Goal: Task Accomplishment & Management: Use online tool/utility

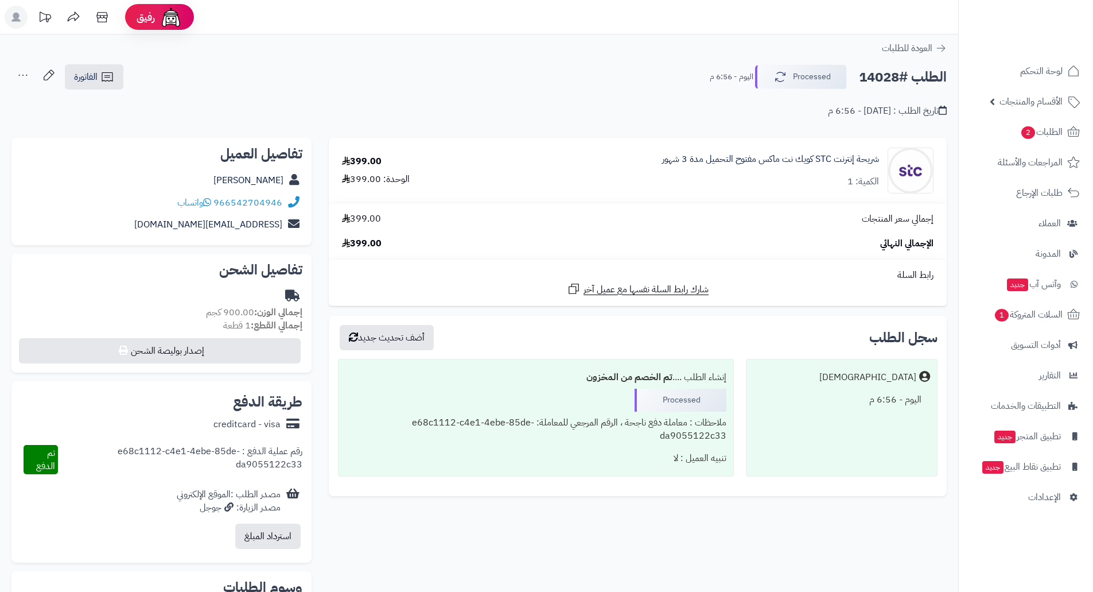
click at [481, 370] on div "إنشاء الطلب .... تم الخصم من المخزون" at bounding box center [535, 377] width 380 height 22
click at [1044, 33] on img at bounding box center [1048, 45] width 67 height 24
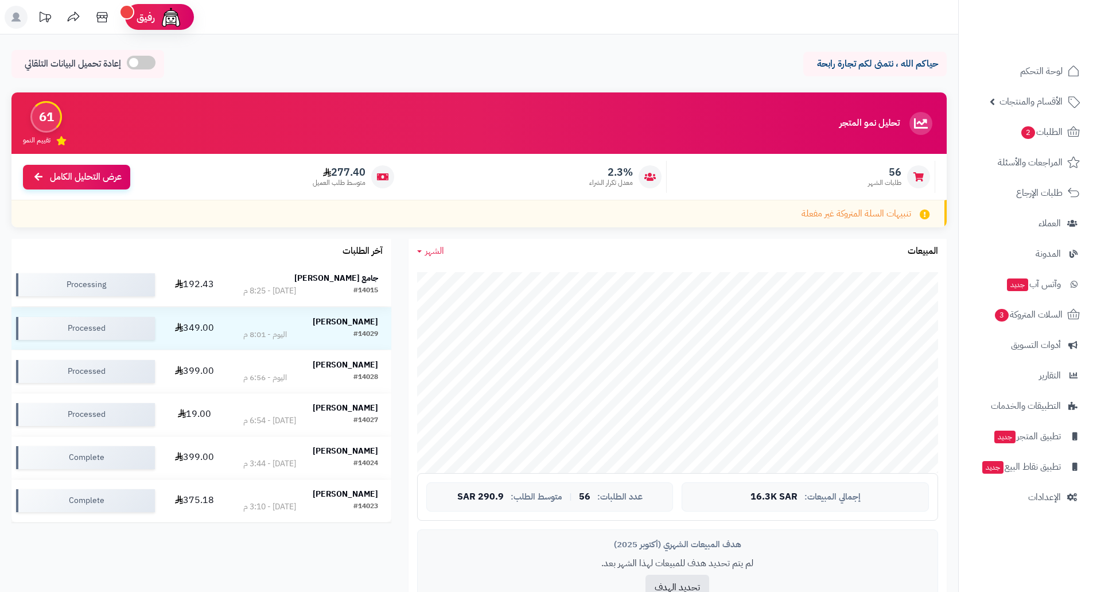
click at [347, 276] on strong "جامع [PERSON_NAME]" at bounding box center [336, 278] width 84 height 12
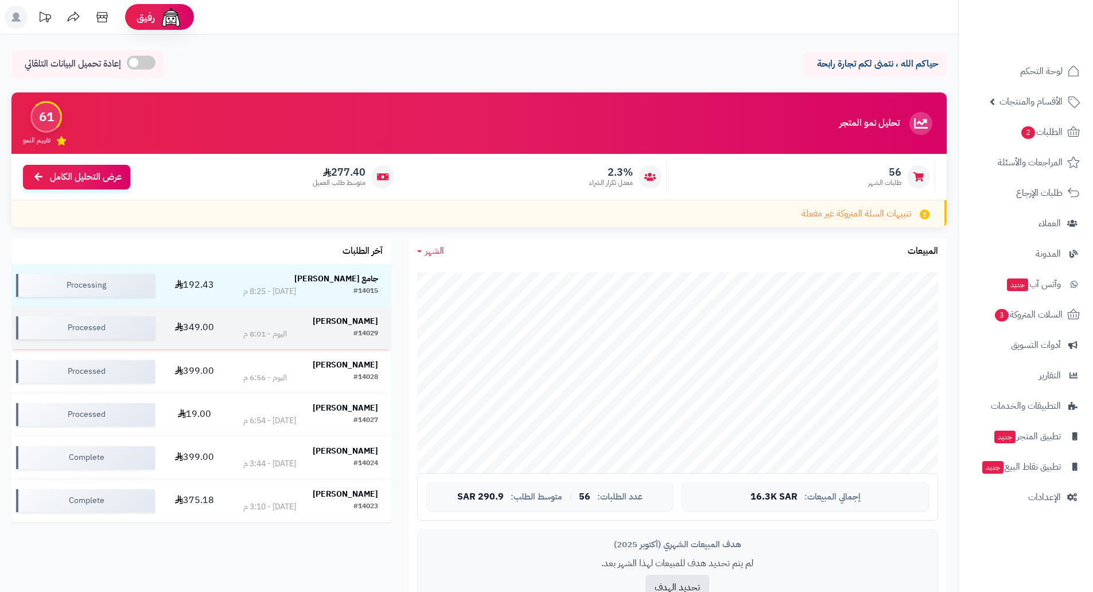
click at [348, 328] on div "#14029 اليوم - 8:01 م" at bounding box center [310, 333] width 135 height 11
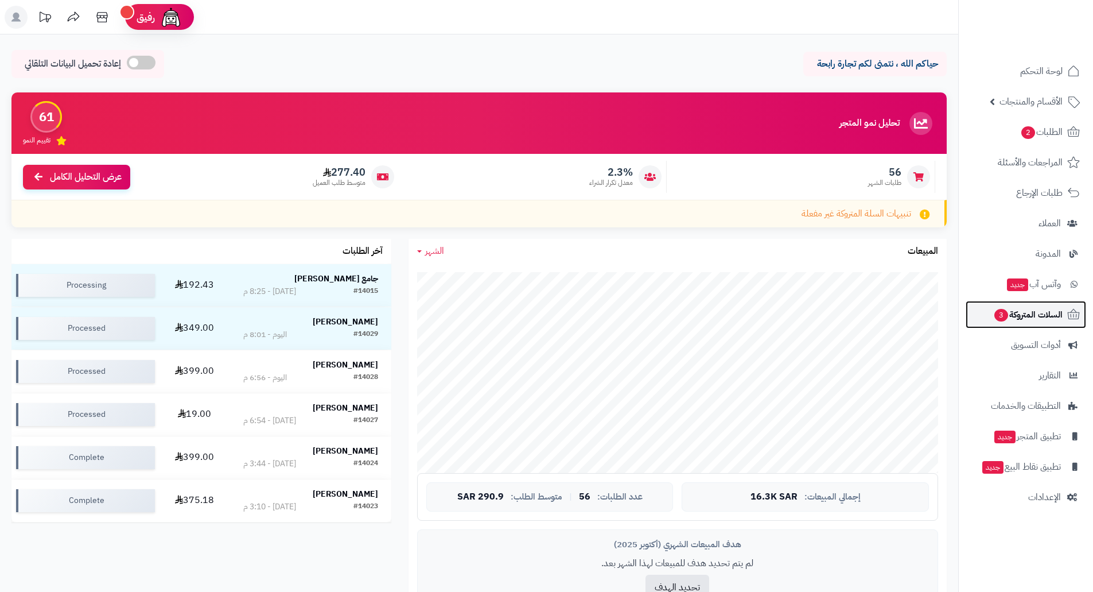
click at [1040, 318] on span "السلات المتروكة 3" at bounding box center [1027, 314] width 69 height 16
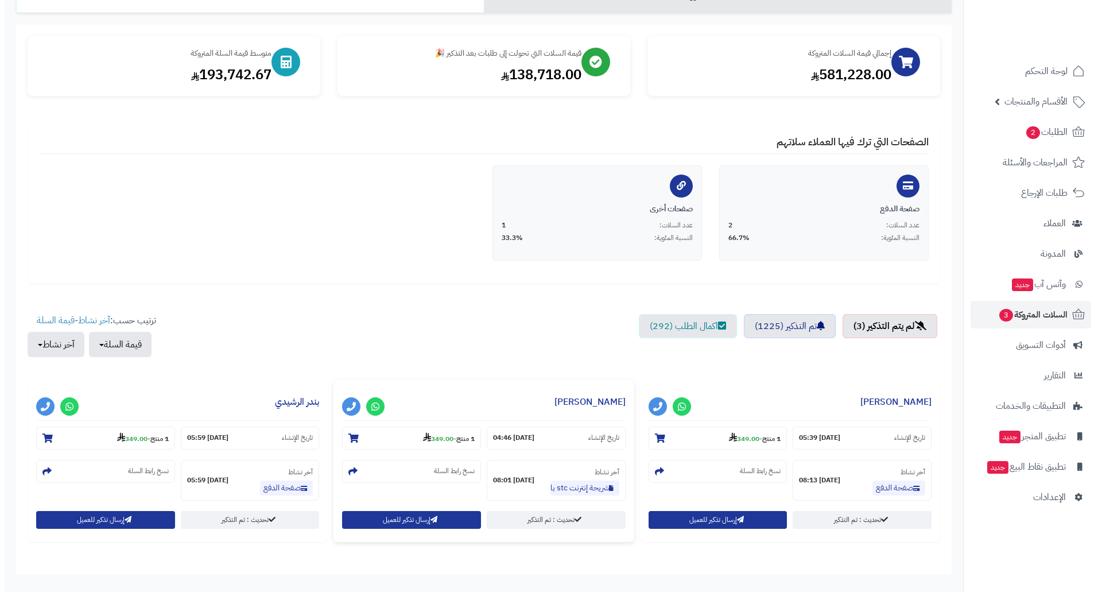
scroll to position [172, 0]
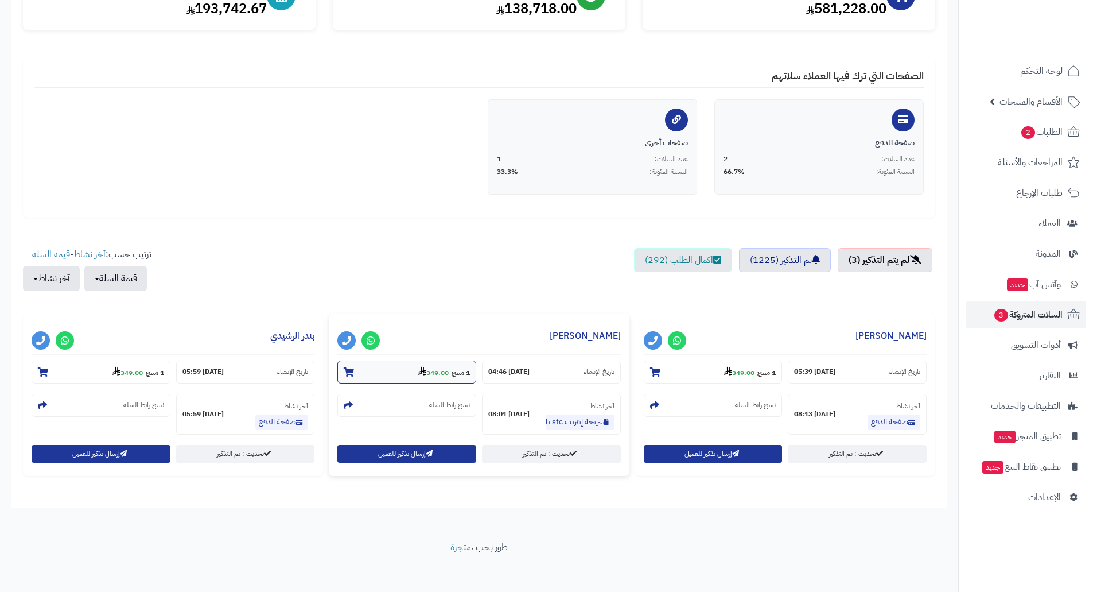
click at [433, 365] on section "1 منتج - 349.00" at bounding box center [406, 371] width 139 height 23
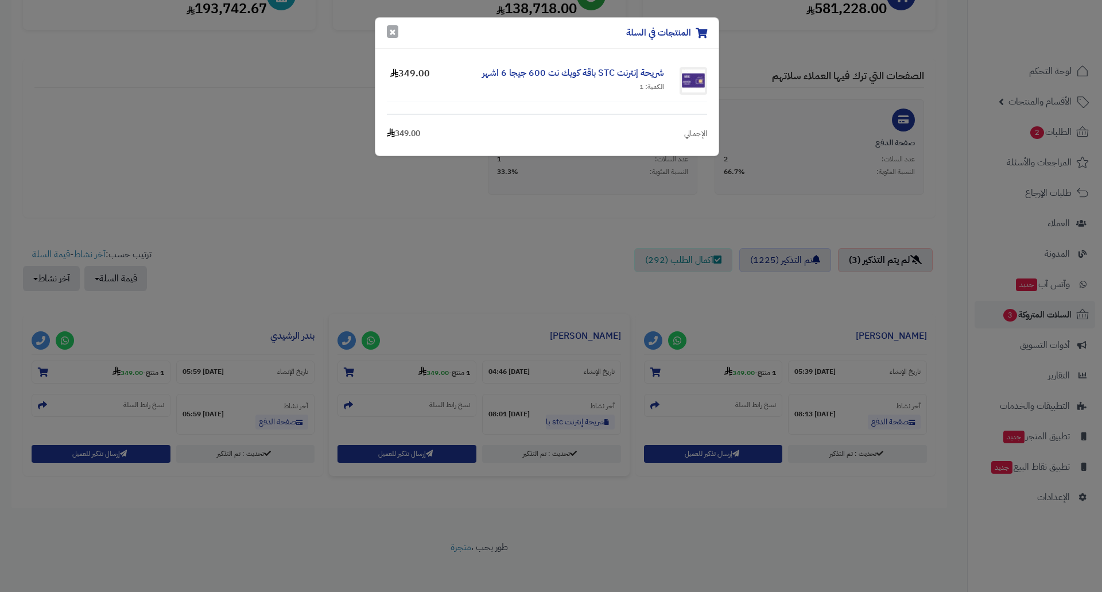
click at [394, 33] on button "×" at bounding box center [392, 31] width 11 height 13
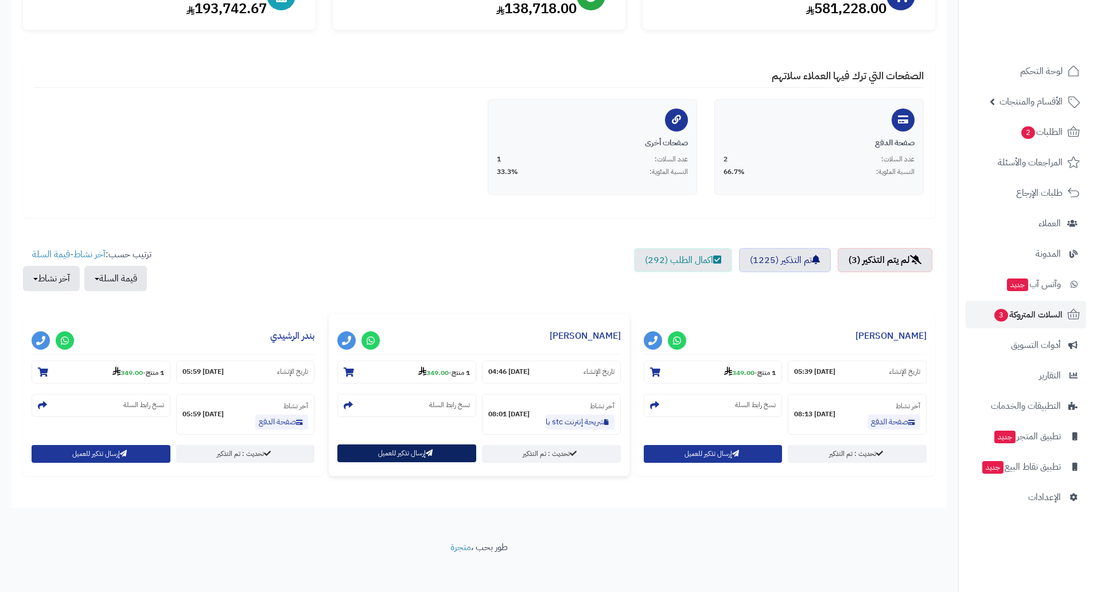
click at [403, 452] on button "إرسال تذكير للعميل" at bounding box center [406, 453] width 139 height 18
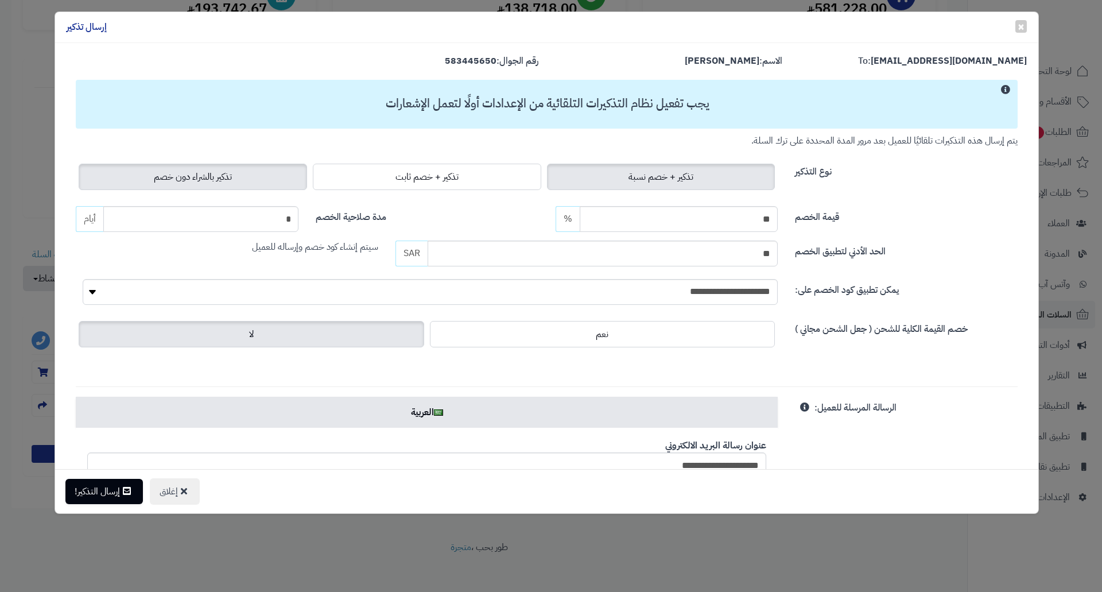
click at [180, 178] on span "تذكير بالشراء دون خصم" at bounding box center [193, 177] width 78 height 14
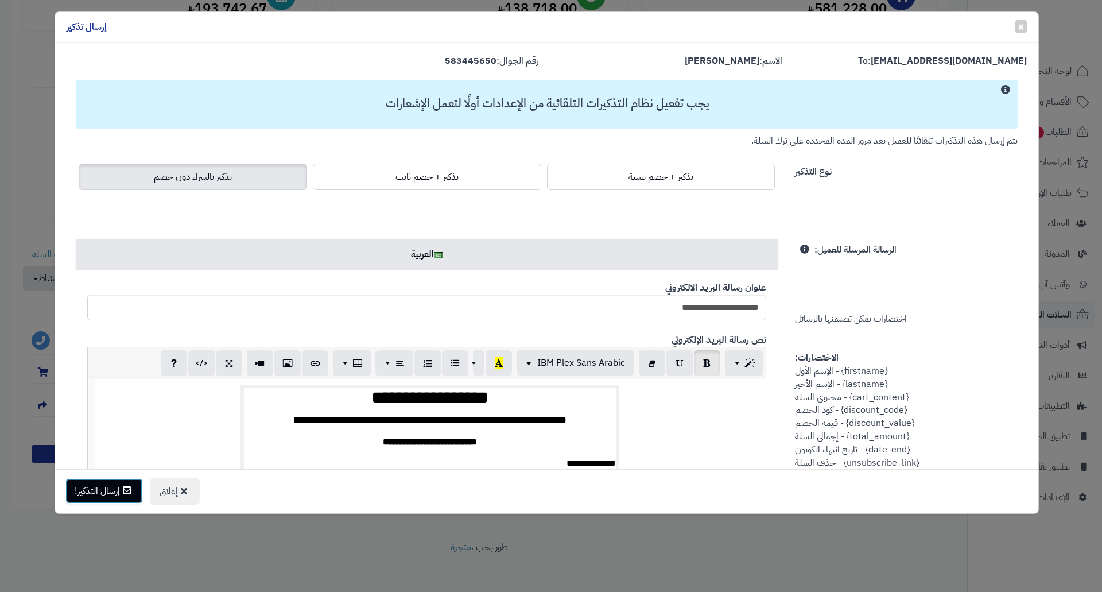
click at [106, 490] on button "إرسال التذكير!" at bounding box center [103, 490] width 77 height 25
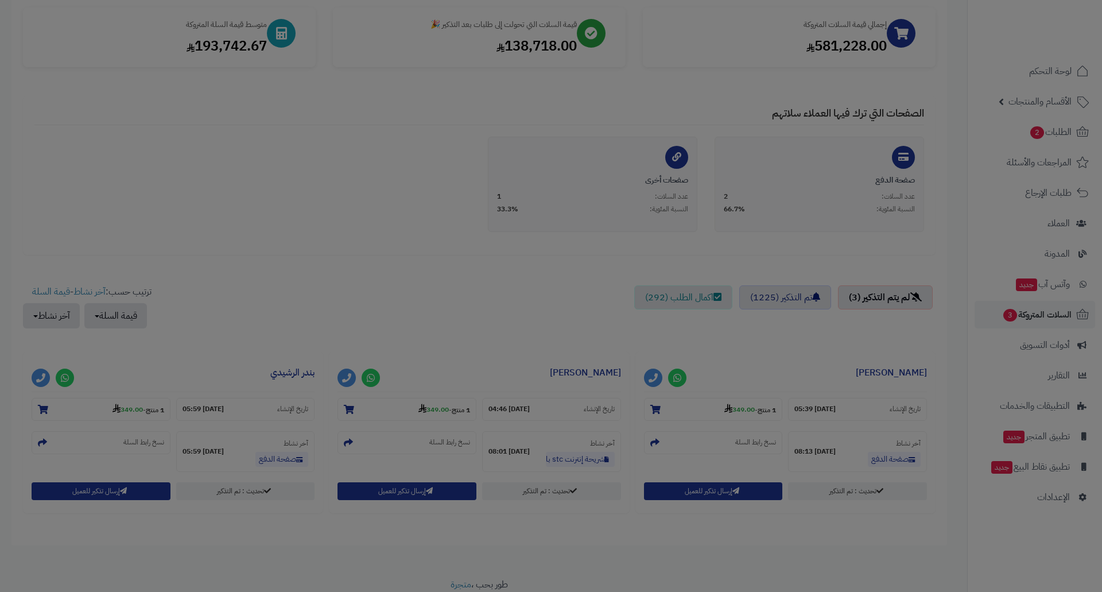
scroll to position [209, 0]
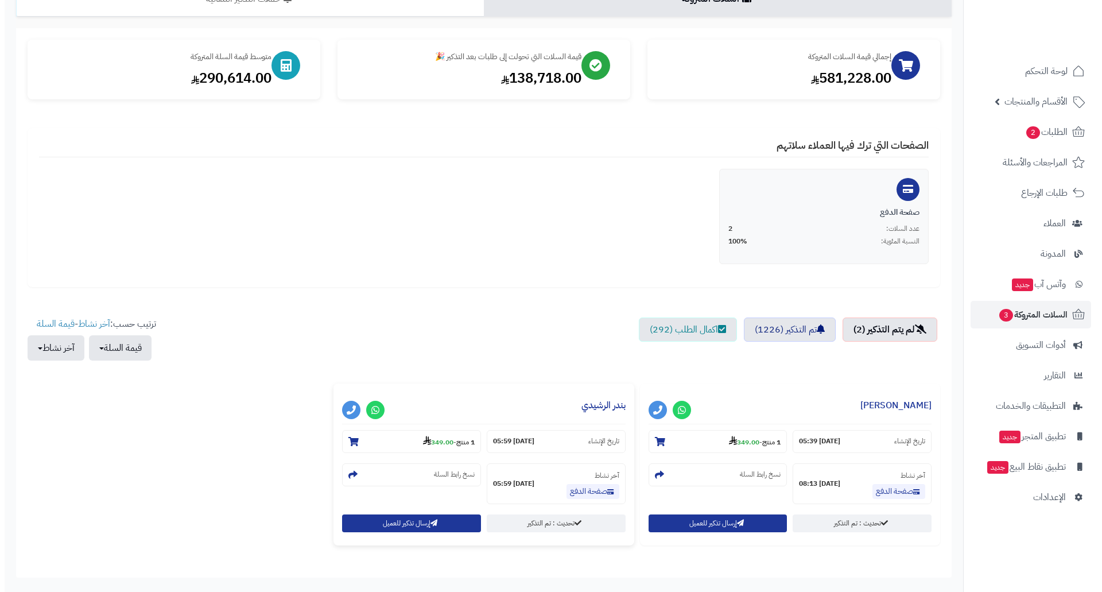
scroll to position [115, 0]
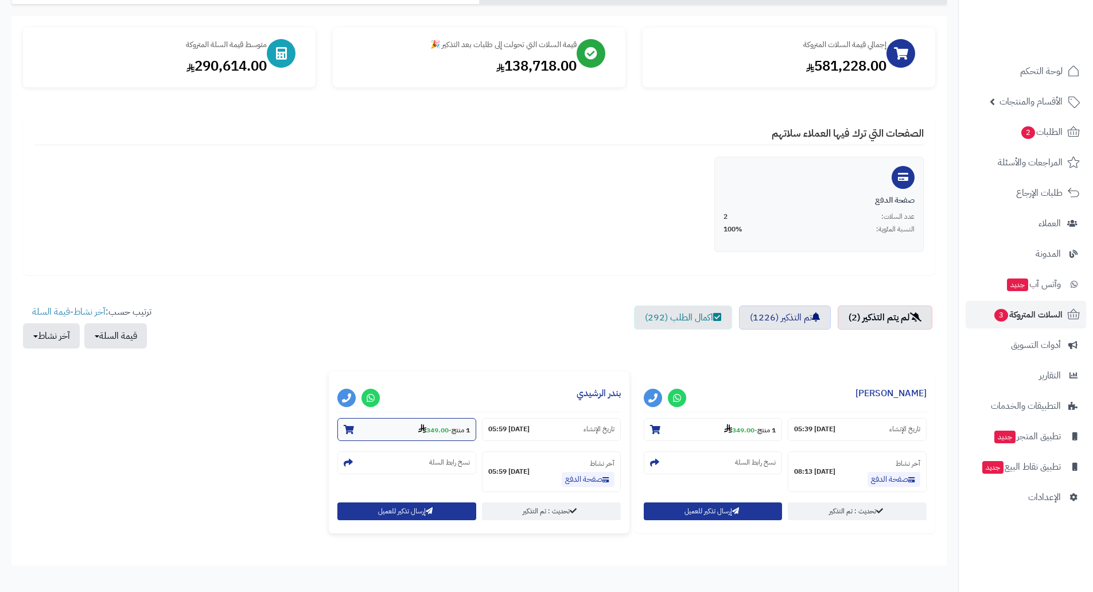
click at [434, 427] on strong "349.00" at bounding box center [433, 430] width 30 height 10
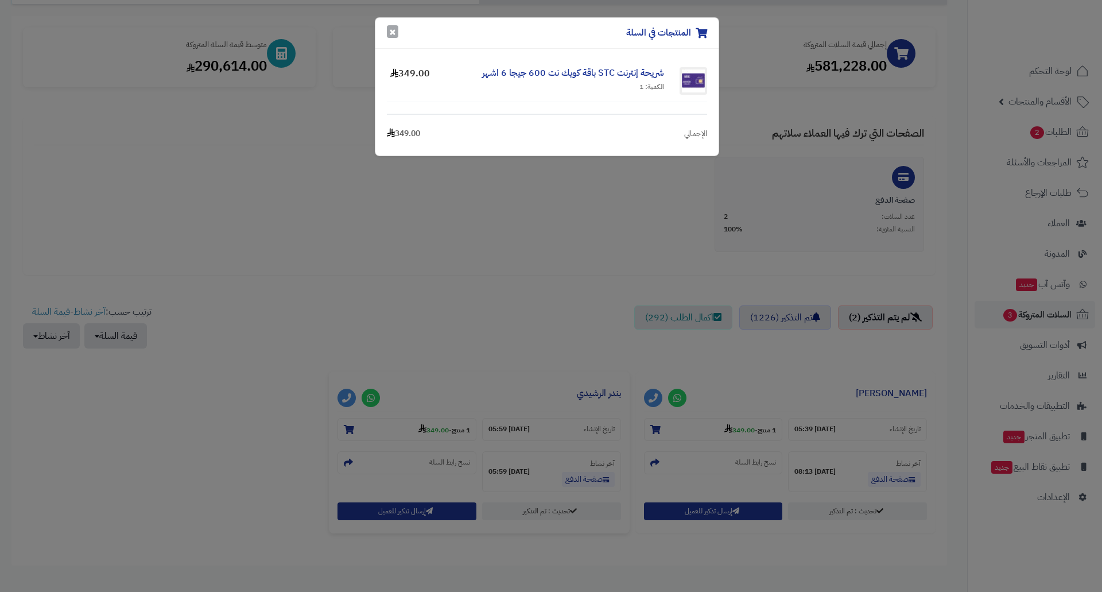
click at [394, 29] on button "×" at bounding box center [392, 31] width 11 height 13
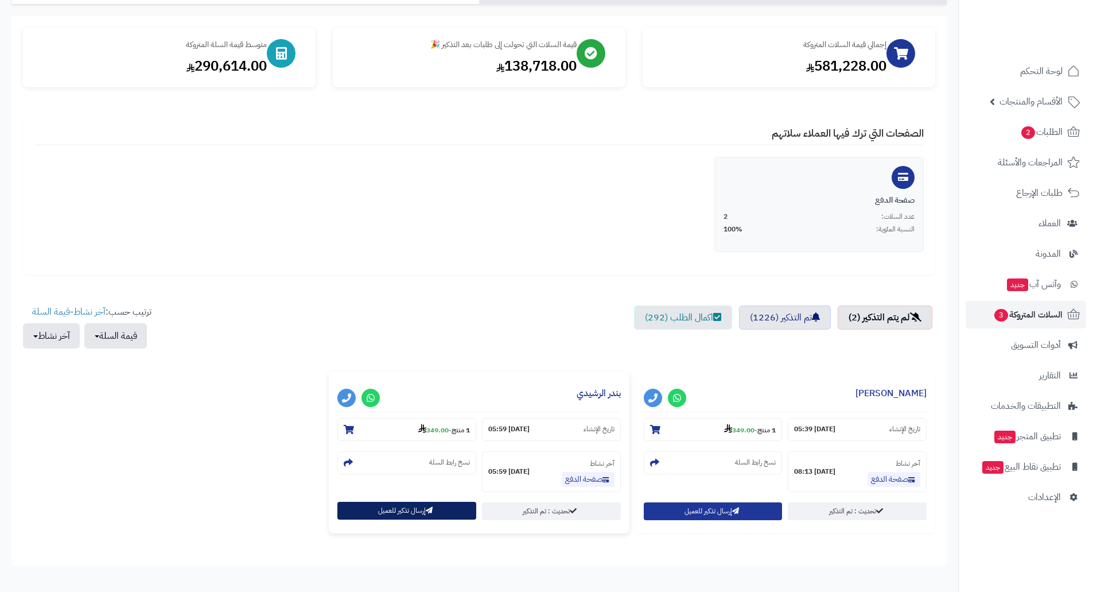
click at [411, 504] on button "إرسال تذكير للعميل" at bounding box center [406, 511] width 139 height 18
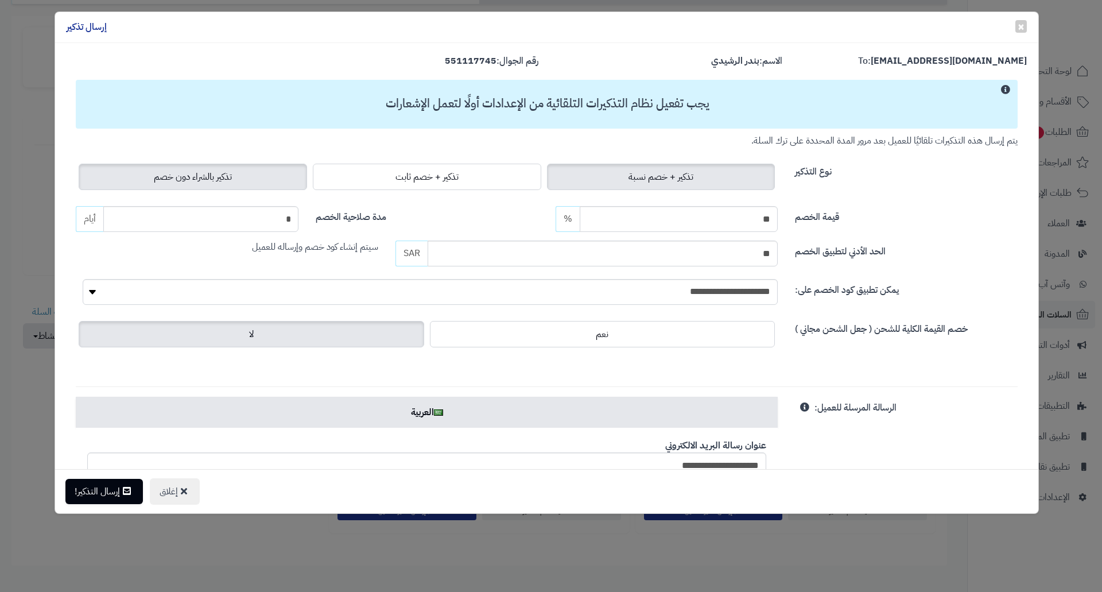
click at [266, 176] on label "تذكير بالشراء دون خصم" at bounding box center [193, 177] width 228 height 26
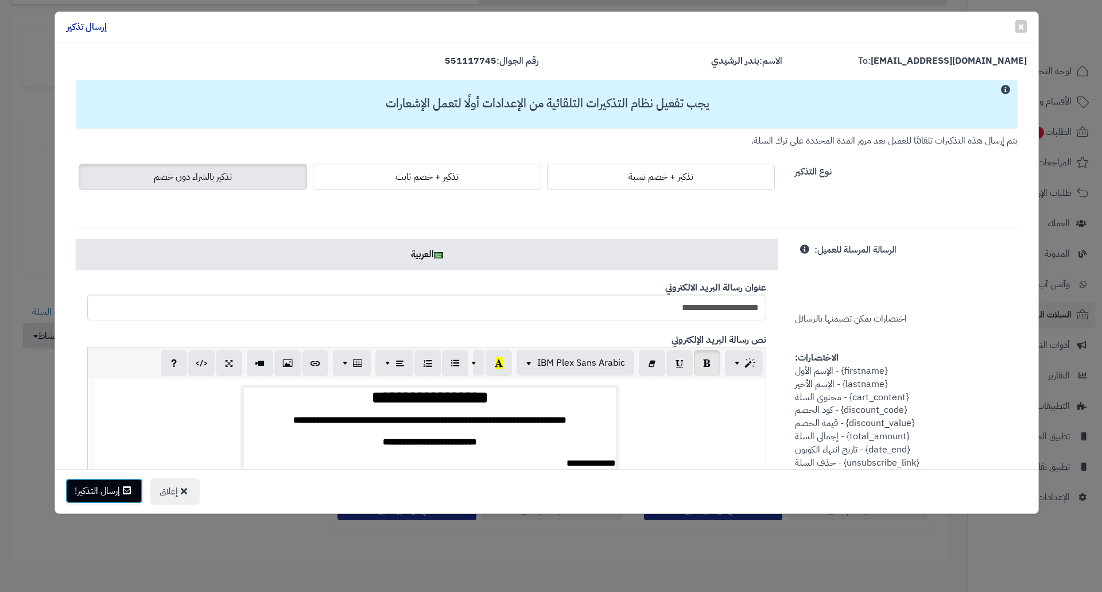
click at [103, 495] on button "إرسال التذكير!" at bounding box center [103, 490] width 77 height 25
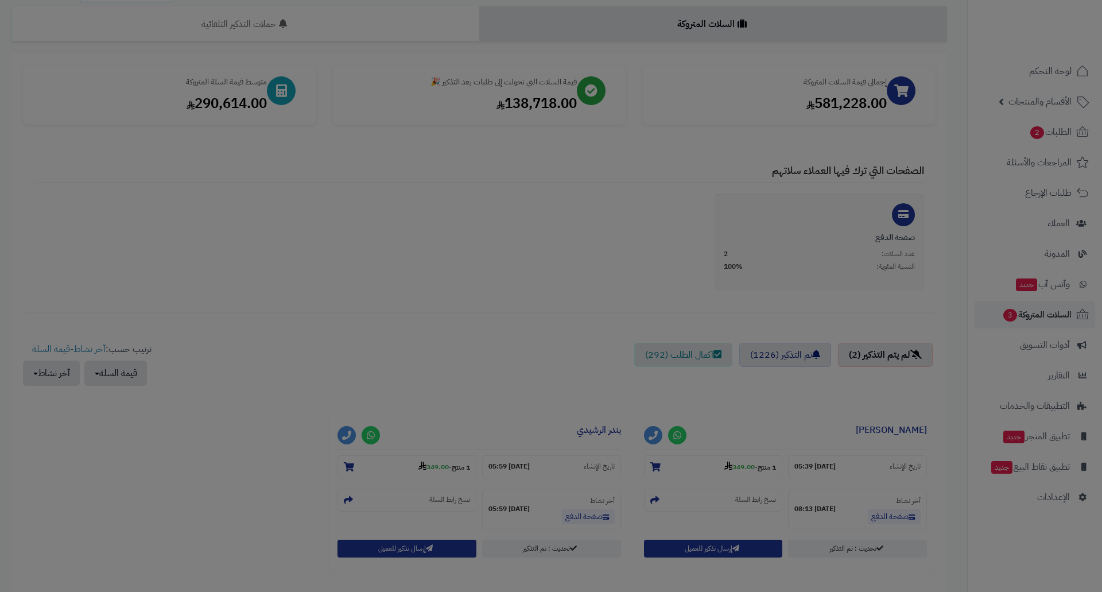
scroll to position [152, 0]
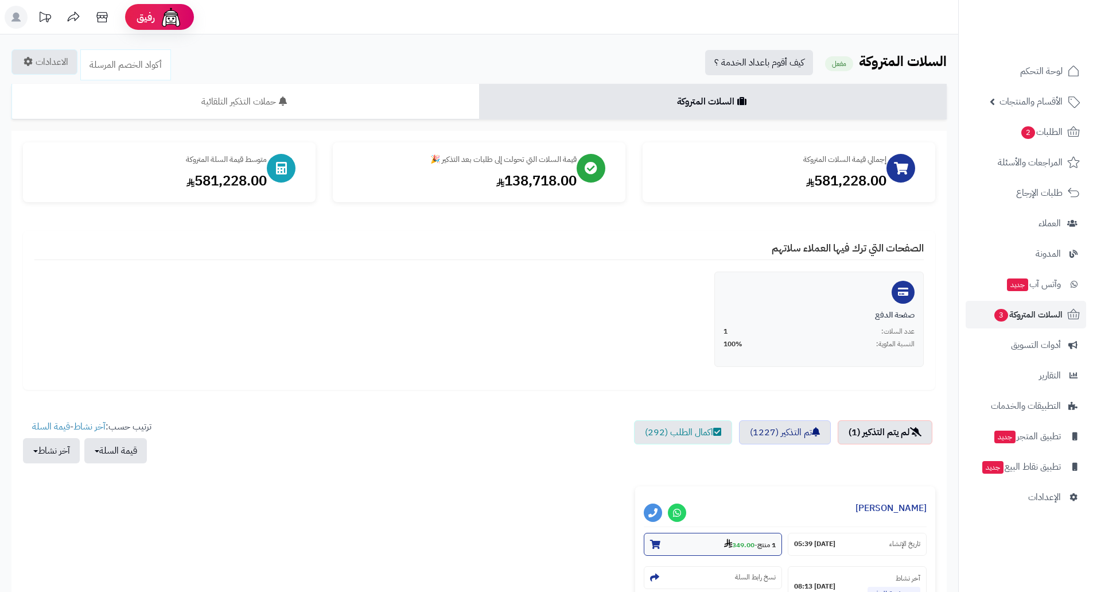
click at [740, 547] on strong "349.00" at bounding box center [739, 544] width 30 height 10
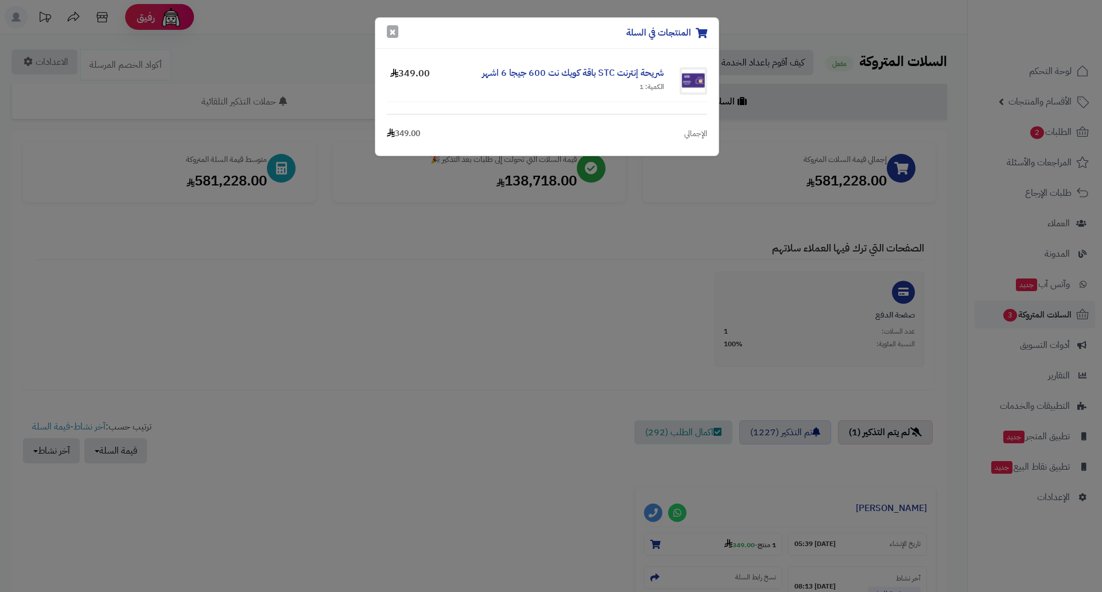
click at [393, 34] on button "×" at bounding box center [392, 31] width 11 height 13
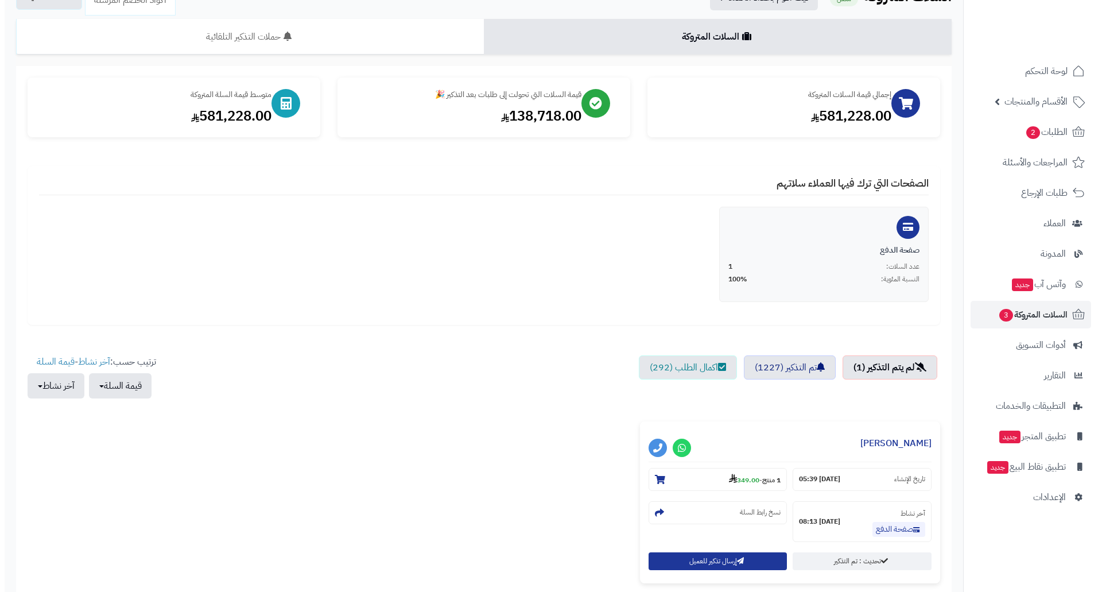
scroll to position [178, 0]
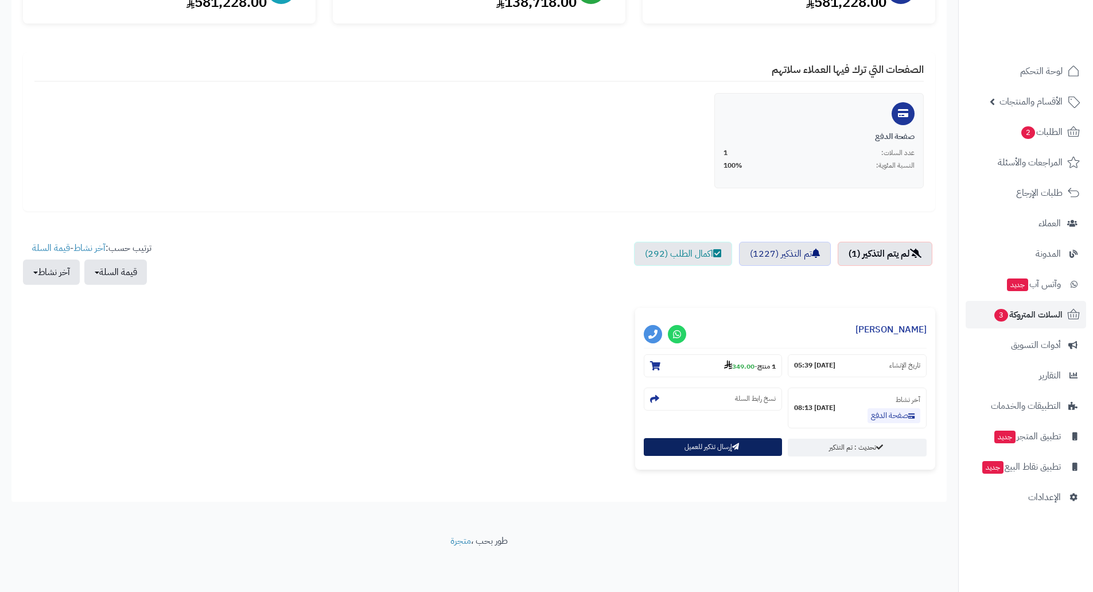
click at [683, 451] on button "إرسال تذكير للعميل" at bounding box center [713, 447] width 139 height 18
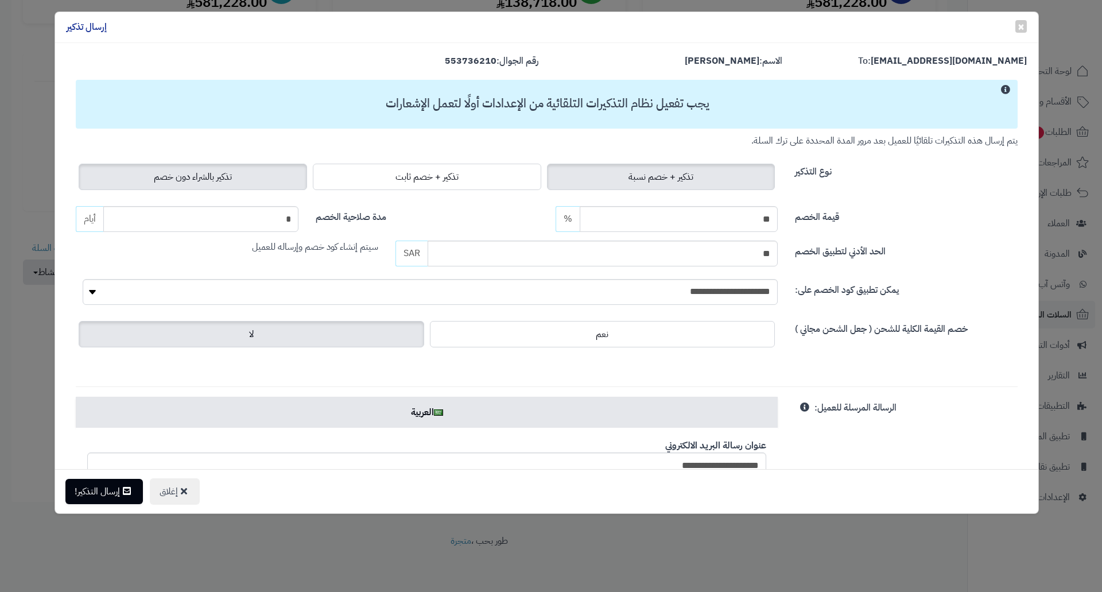
click at [170, 176] on span "تذكير بالشراء دون خصم" at bounding box center [193, 177] width 78 height 14
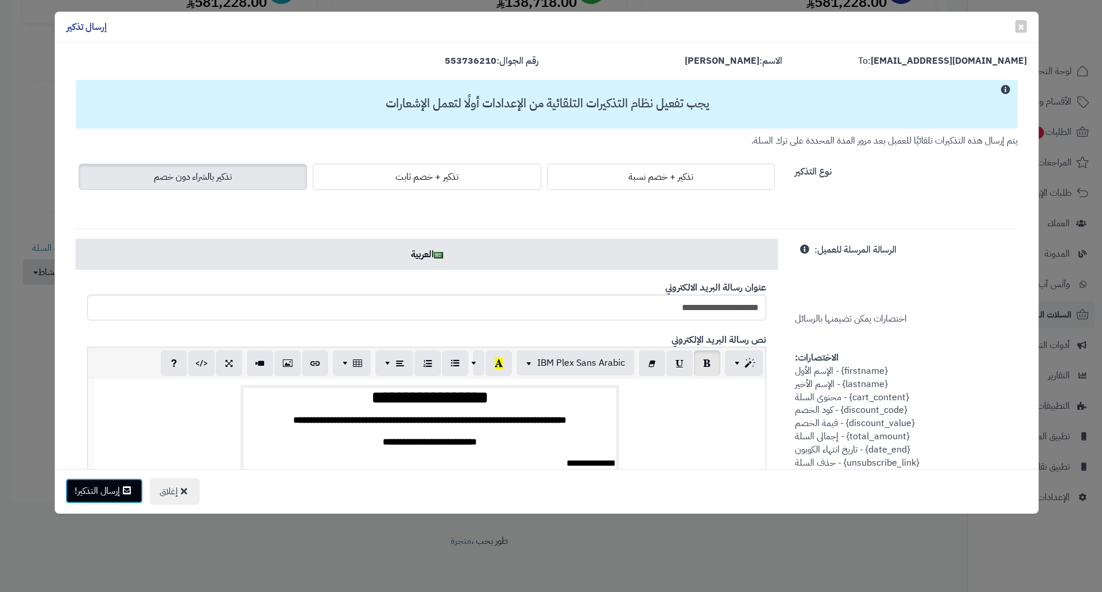
click at [111, 491] on button "إرسال التذكير!" at bounding box center [103, 490] width 77 height 25
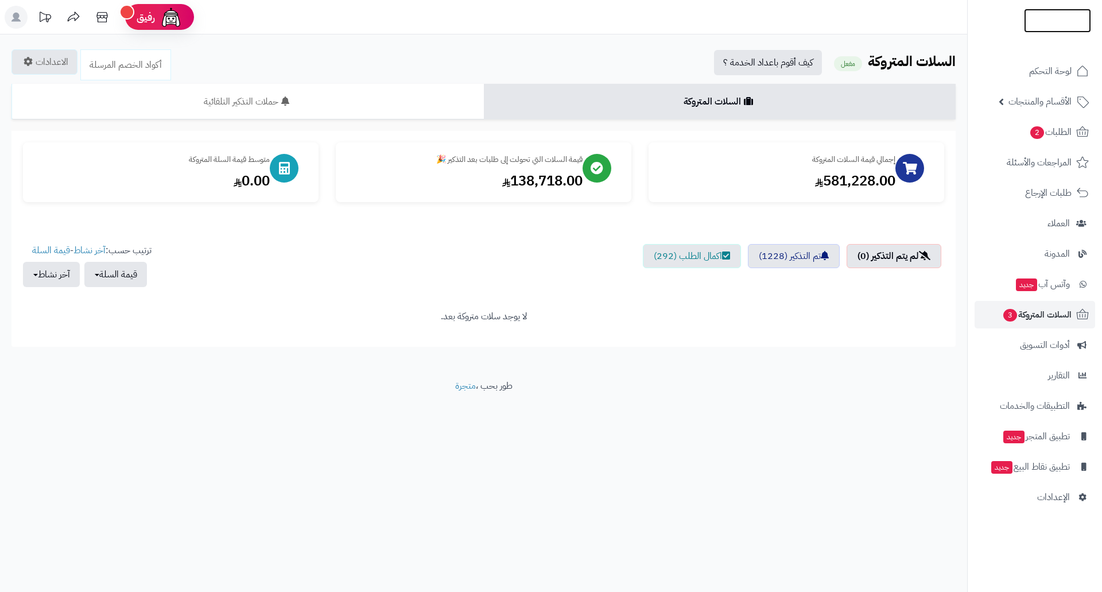
click at [1050, 33] on img at bounding box center [1057, 45] width 67 height 24
